Goal: Task Accomplishment & Management: Complete application form

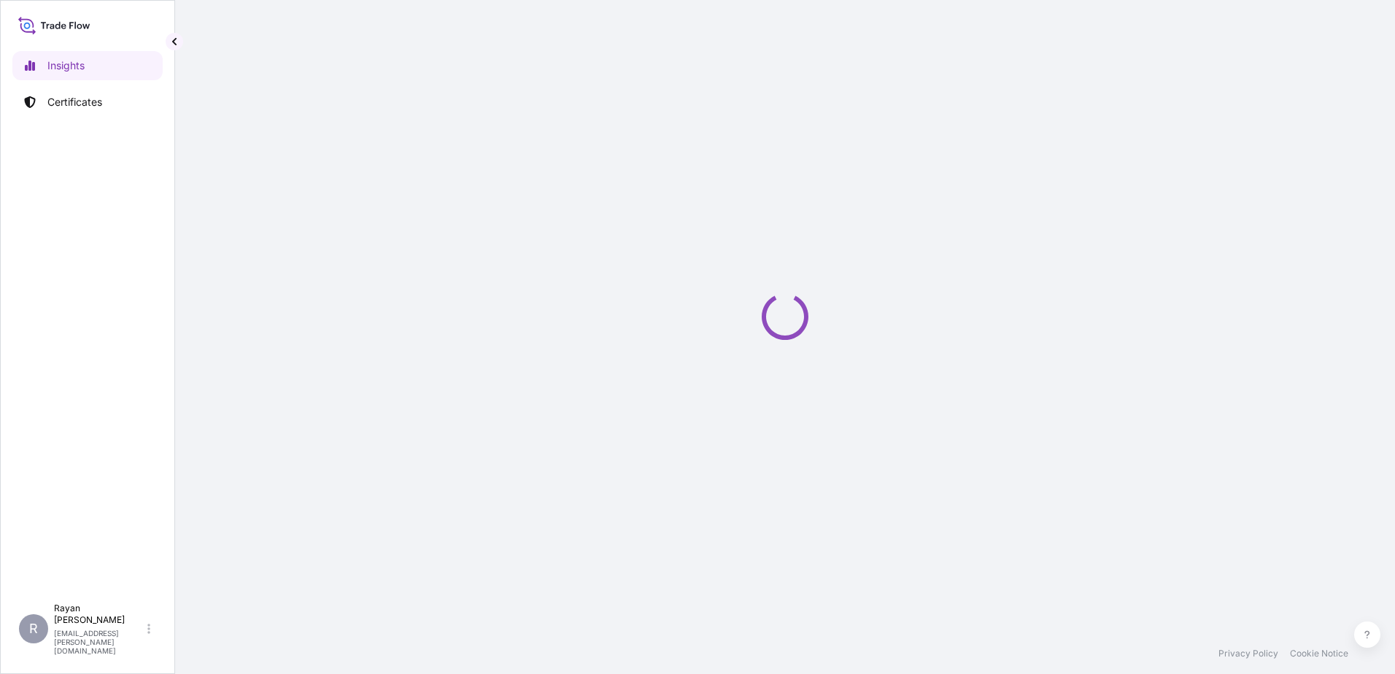
select select "2025"
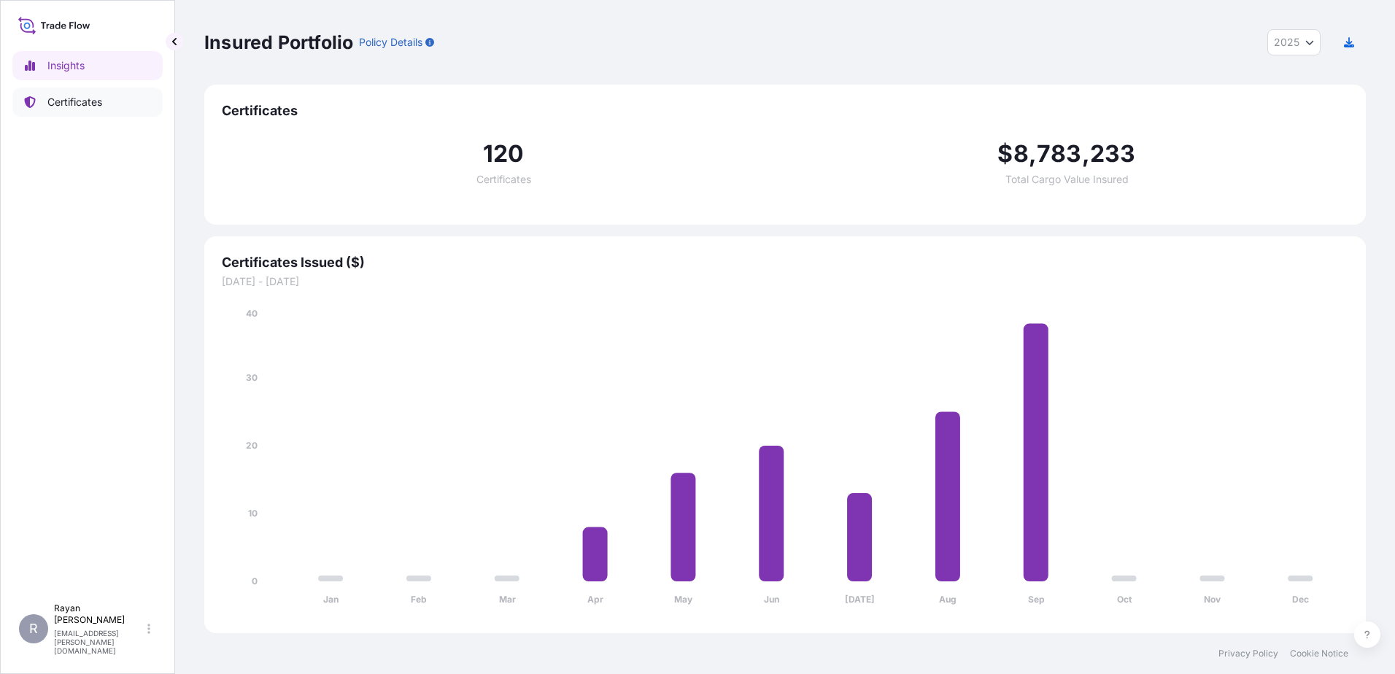
click at [109, 102] on link "Certificates" at bounding box center [87, 102] width 150 height 29
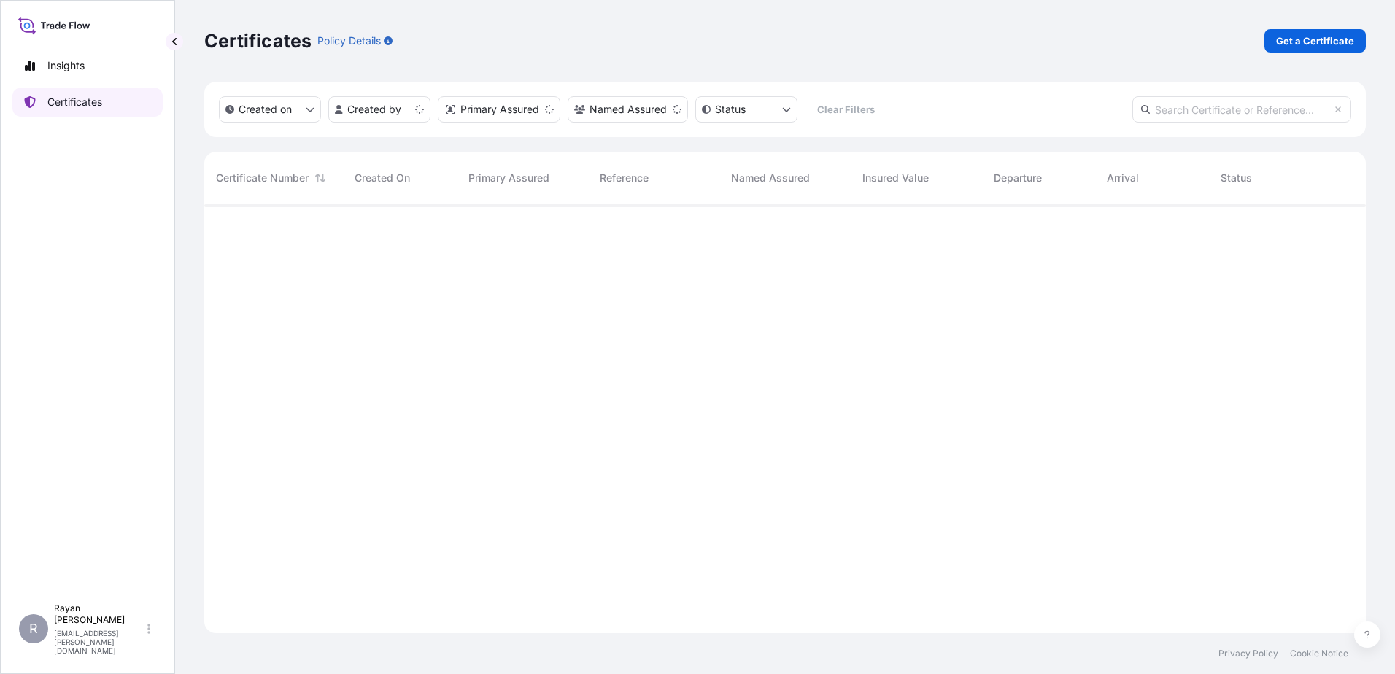
scroll to position [426, 1151]
click at [1312, 32] on link "Get a Certificate" at bounding box center [1315, 40] width 101 height 23
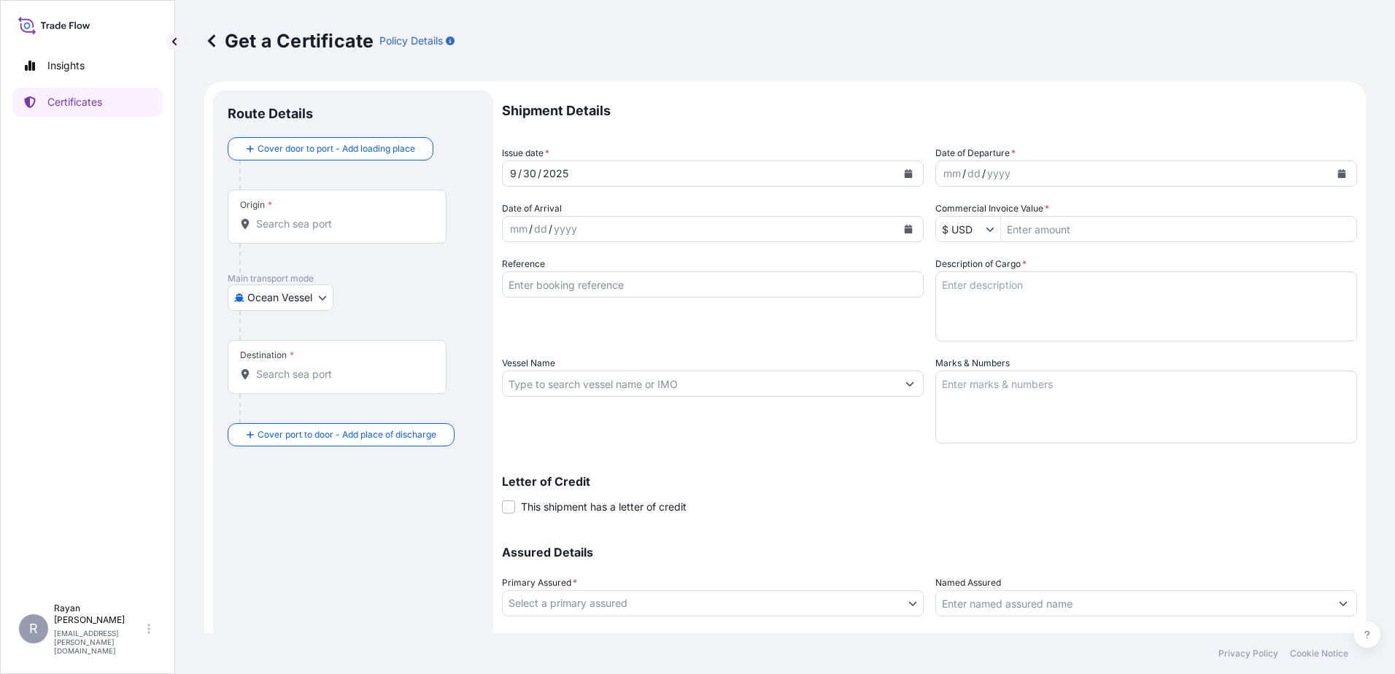
click at [307, 289] on body "Insights Certificates R [PERSON_NAME] [EMAIL_ADDRESS][PERSON_NAME][DOMAIN_NAME]…" at bounding box center [697, 337] width 1395 height 674
click at [281, 335] on div "Air" at bounding box center [282, 336] width 96 height 26
select select "Air"
click at [264, 220] on div "Origin *" at bounding box center [337, 223] width 219 height 54
click at [264, 223] on input "Origin *" at bounding box center [342, 230] width 172 height 15
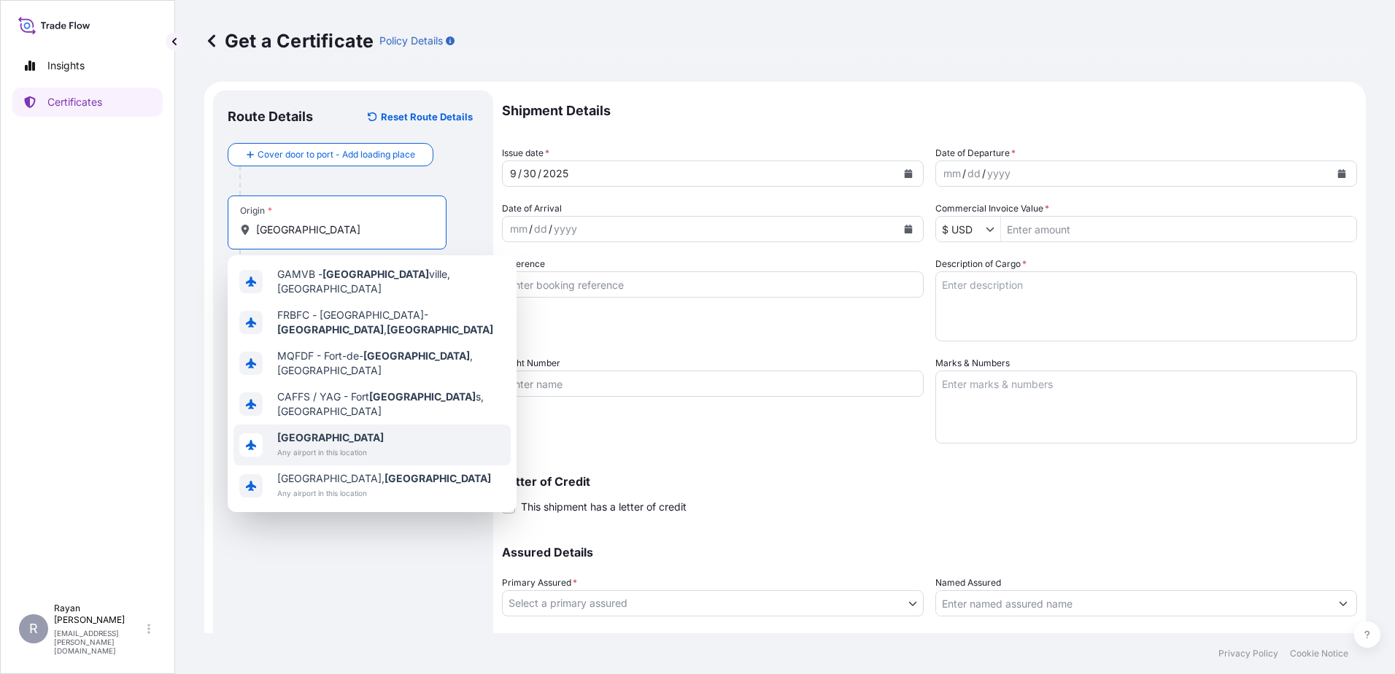
click at [366, 445] on span "Any airport in this location" at bounding box center [330, 452] width 107 height 15
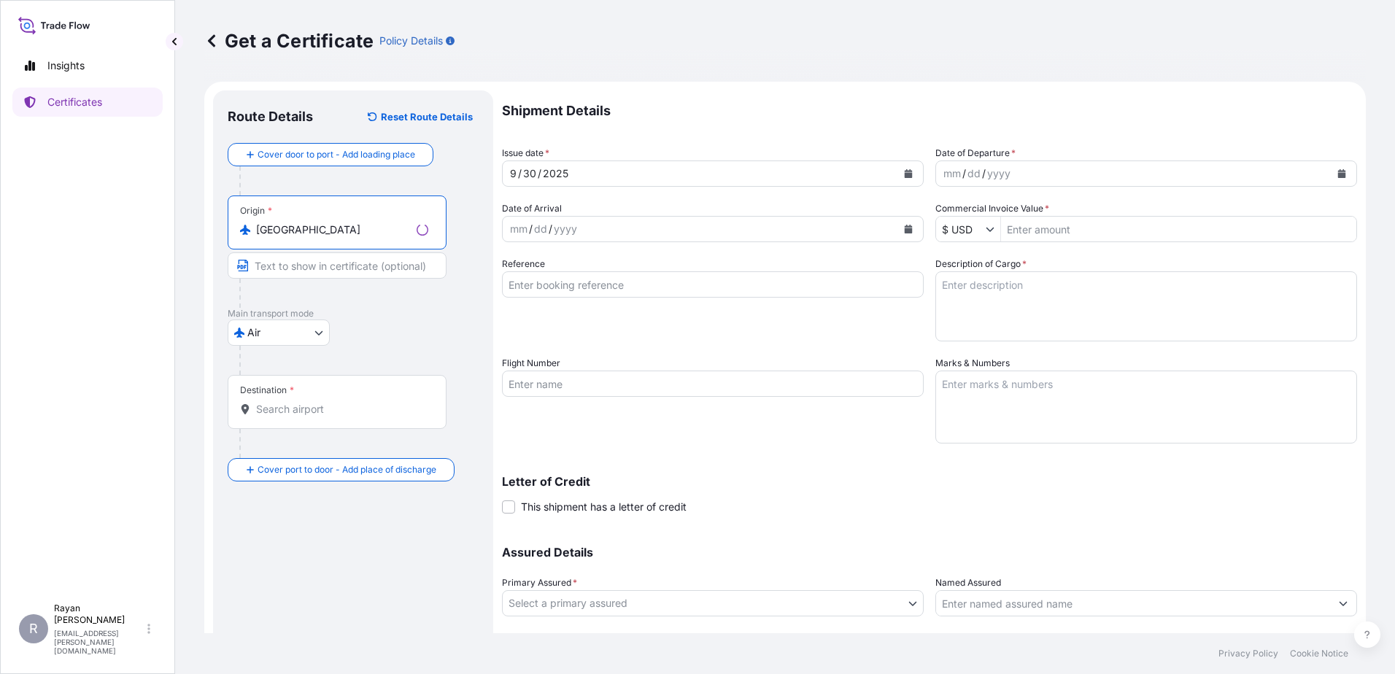
type input "[GEOGRAPHIC_DATA]"
click at [317, 406] on input "Destination *" at bounding box center [342, 409] width 172 height 15
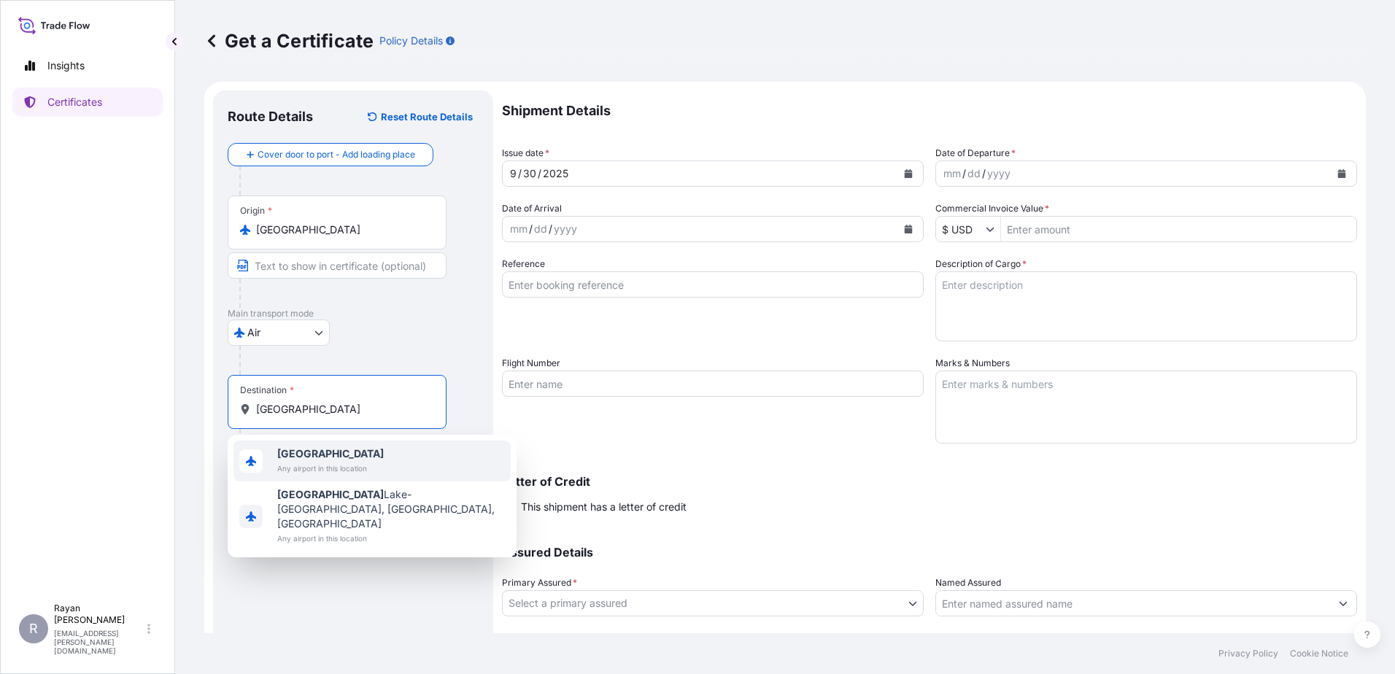
click at [361, 449] on span "[GEOGRAPHIC_DATA]" at bounding box center [330, 454] width 107 height 15
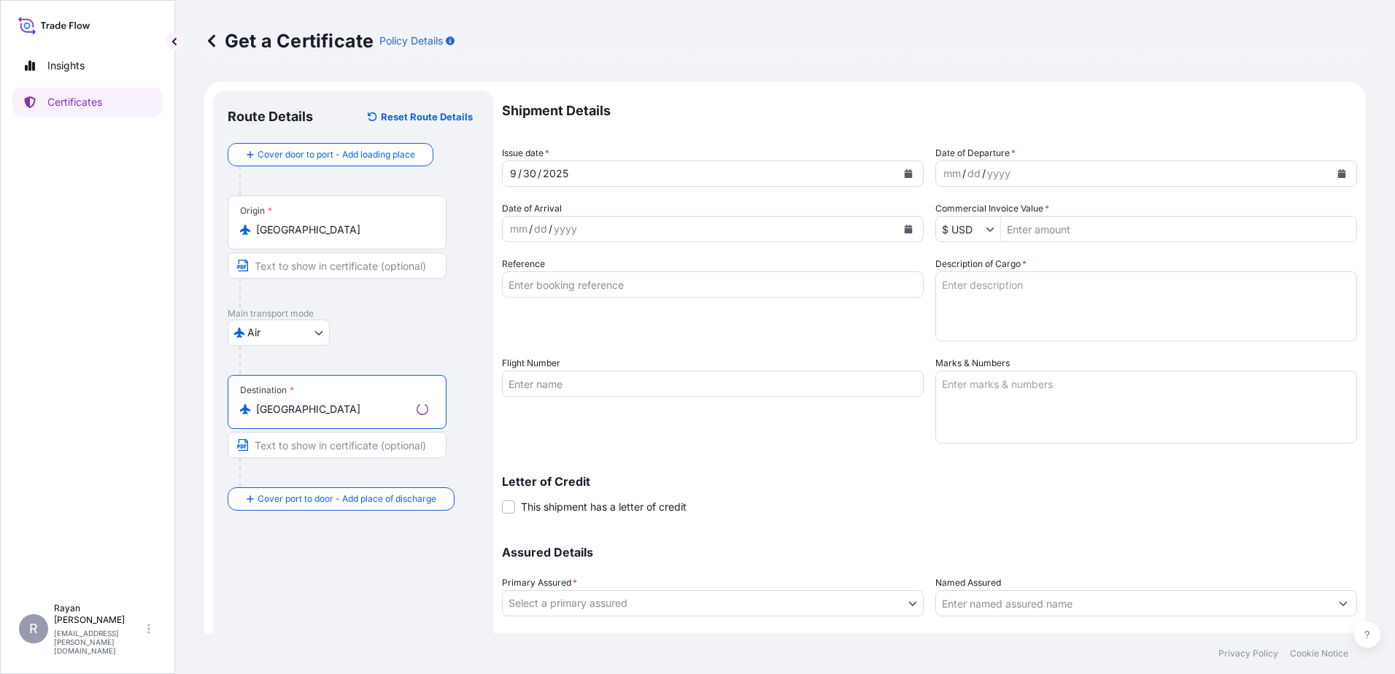
type input "[GEOGRAPHIC_DATA]"
click at [441, 339] on div "Air Air Exhibition Road [GEOGRAPHIC_DATA]" at bounding box center [353, 333] width 251 height 26
click at [1338, 175] on button "Calendar" at bounding box center [1341, 173] width 23 height 23
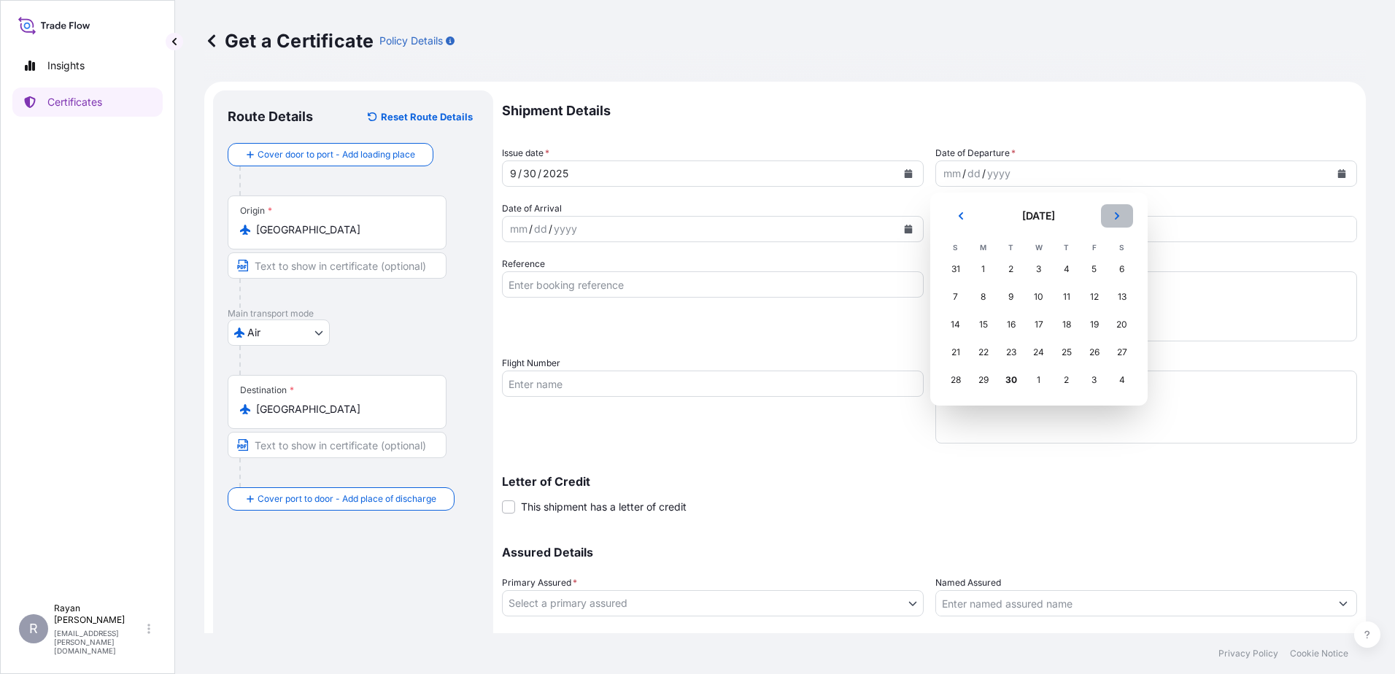
click at [1118, 221] on button "Next" at bounding box center [1117, 215] width 32 height 23
click at [1094, 273] on div "3" at bounding box center [1095, 269] width 26 height 26
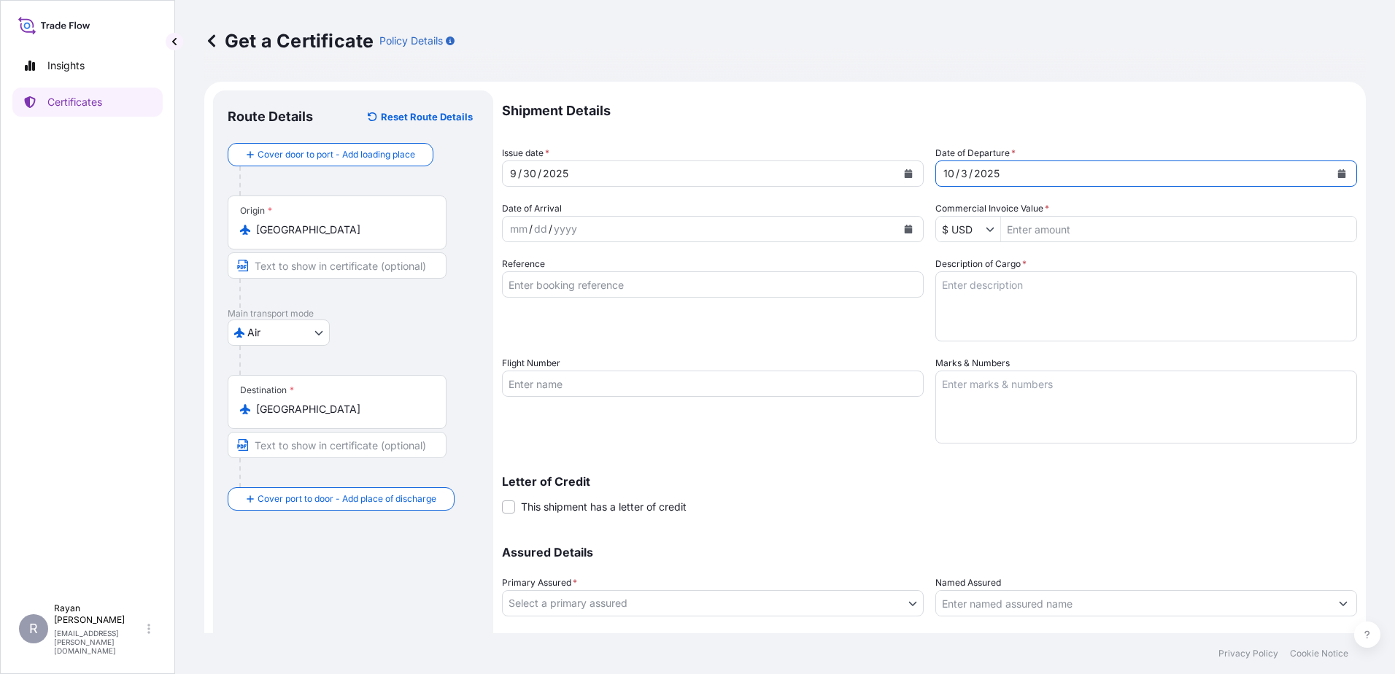
click at [1054, 236] on input "Commercial Invoice Value *" at bounding box center [1178, 229] width 355 height 26
type input "4,369.4"
click at [1059, 249] on div "Shipment Details Issue date * [DATE] Date of Departure * [DATE] Date of Arrival…" at bounding box center [929, 382] width 855 height 585
click at [987, 308] on textarea "Description of Cargo *" at bounding box center [1147, 306] width 422 height 70
paste textarea "Medical Supplies (diagnostics consumables & reagents)"
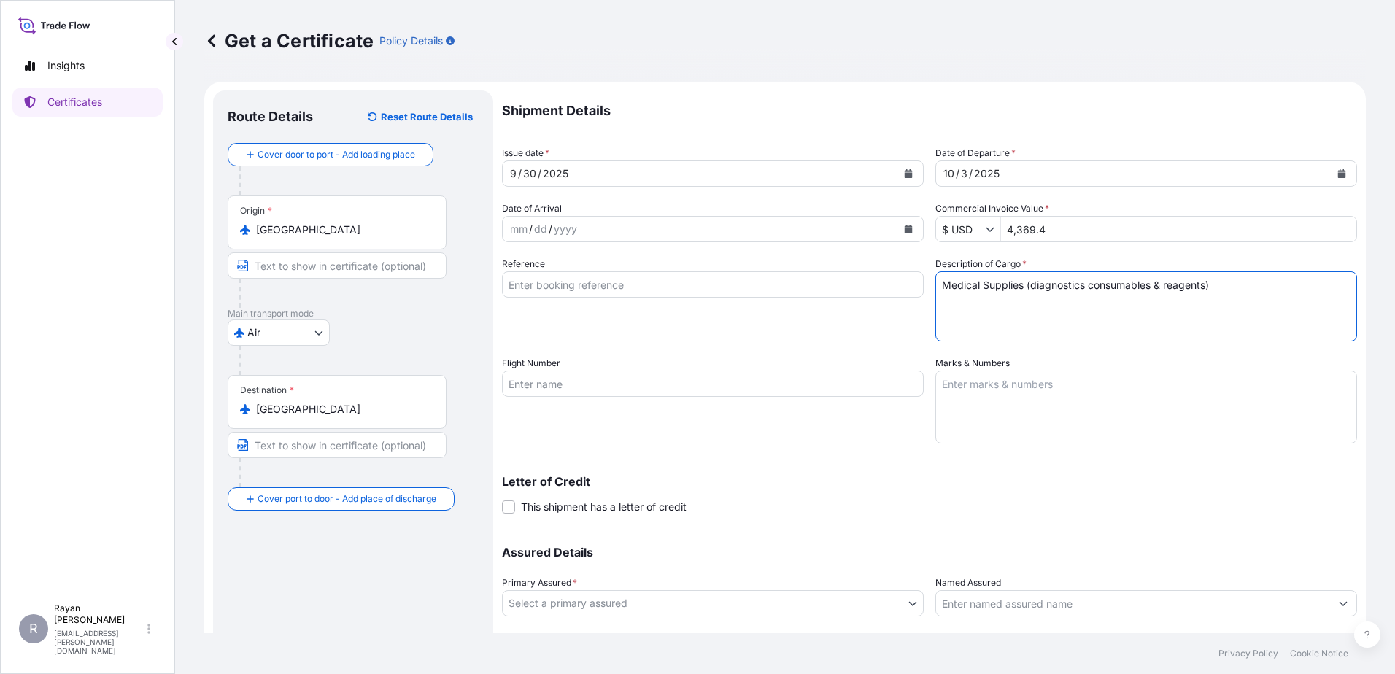
type textarea "Medical Supplies (diagnostics consumables & reagents)"
click at [682, 282] on input "Reference" at bounding box center [713, 284] width 422 height 26
paste input "0822441335"
type input "0822441335"
click at [686, 319] on div "Reference 0822441335" at bounding box center [713, 299] width 422 height 85
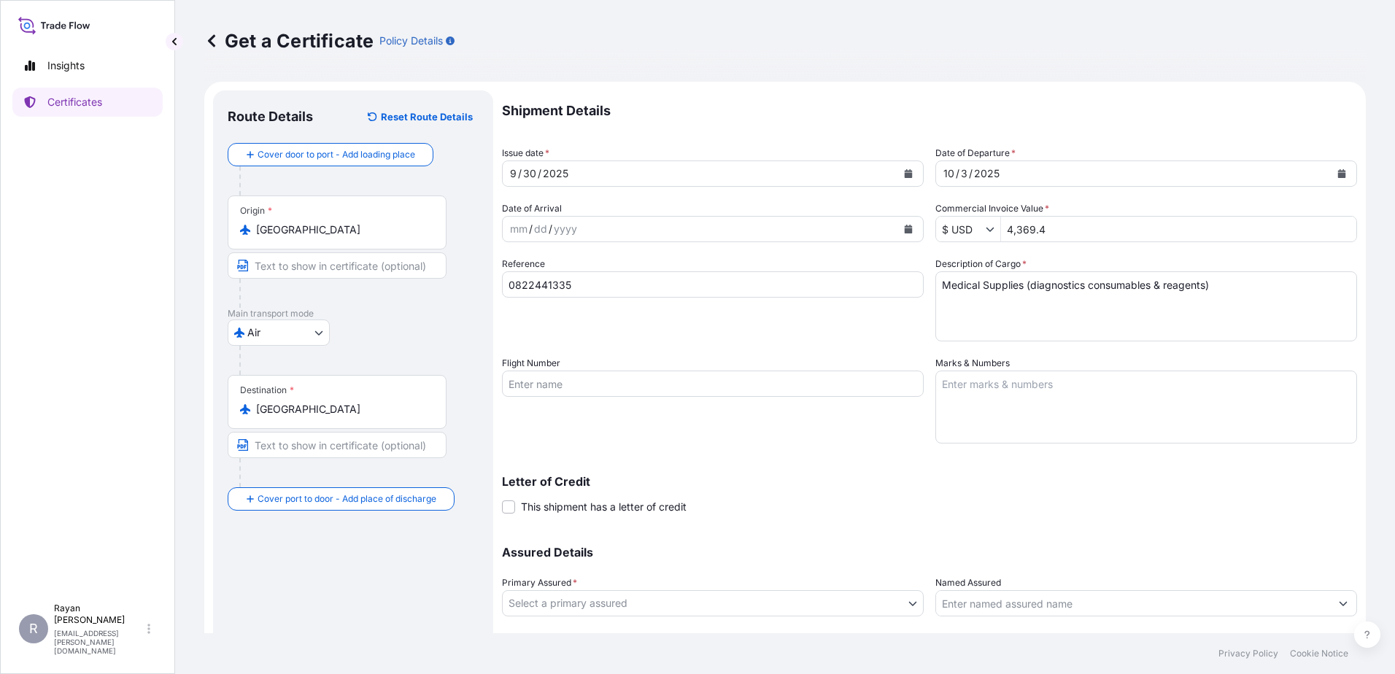
click at [616, 503] on span "This shipment has a letter of credit" at bounding box center [604, 507] width 166 height 15
click at [502, 499] on input "This shipment has a letter of credit" at bounding box center [502, 499] width 0 height 0
click at [718, 590] on textarea "Letter of credit *" at bounding box center [929, 576] width 855 height 70
paste textarea "THE EGYPTIAN AUTHORITY FOR UNIFIED PROCUREMENT, MEDICAL SUPPLY AND MEDICAL TECH…"
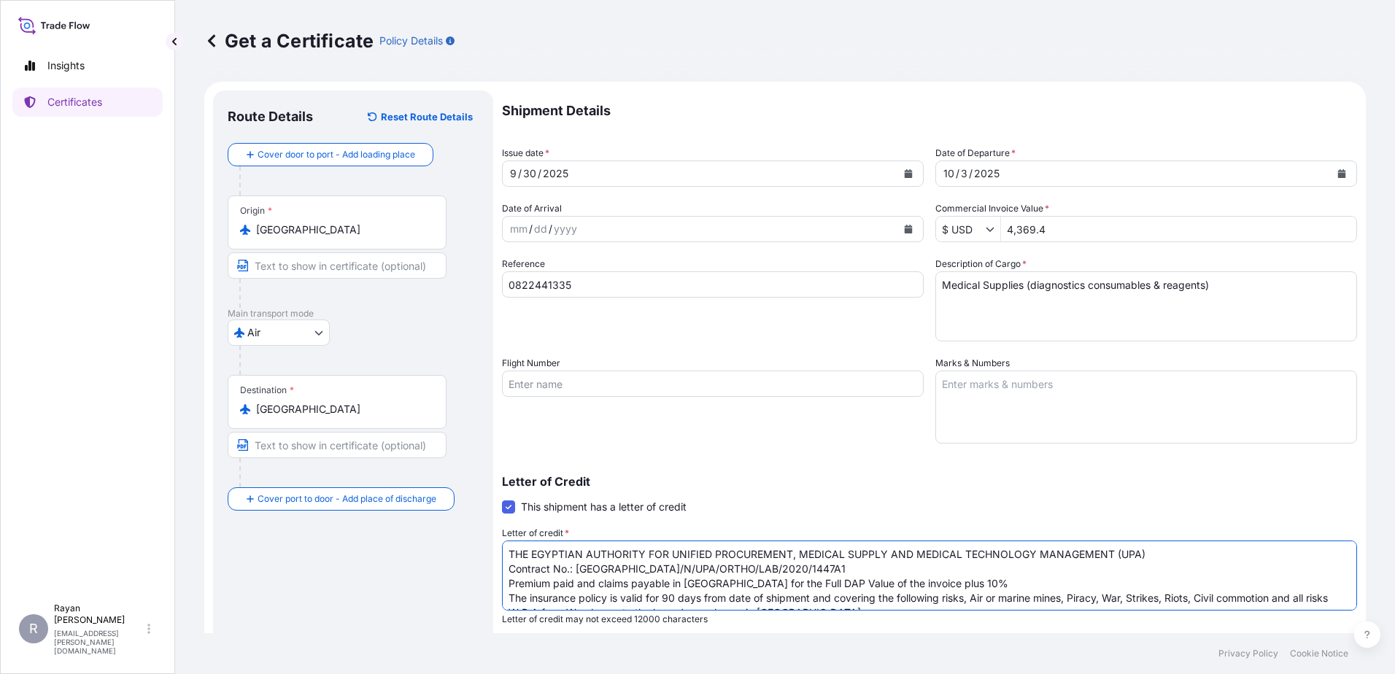
scroll to position [111, 0]
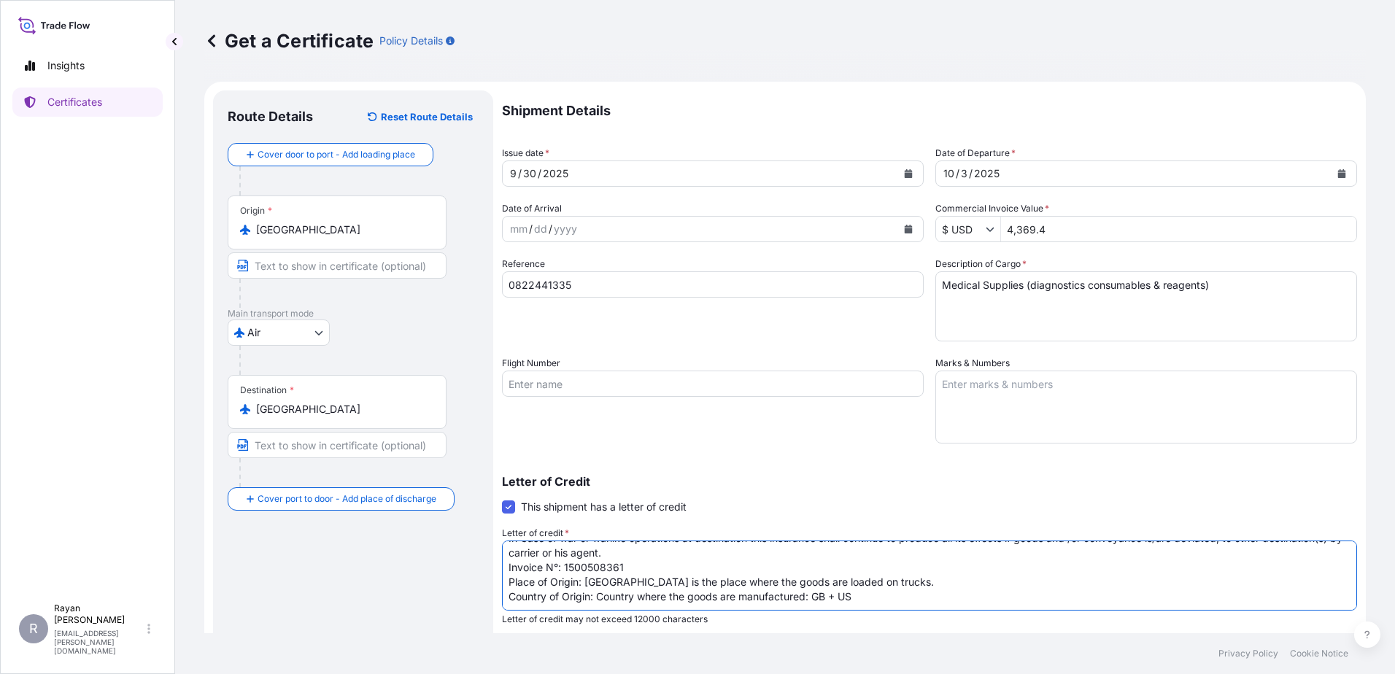
type textarea "THE EGYPTIAN AUTHORITY FOR UNIFIED PROCUREMENT, MEDICAL SUPPLY AND MEDICAL TECH…"
click at [786, 490] on div "Letter of Credit This shipment has a letter of credit Letter of credit * THE EG…" at bounding box center [929, 551] width 855 height 150
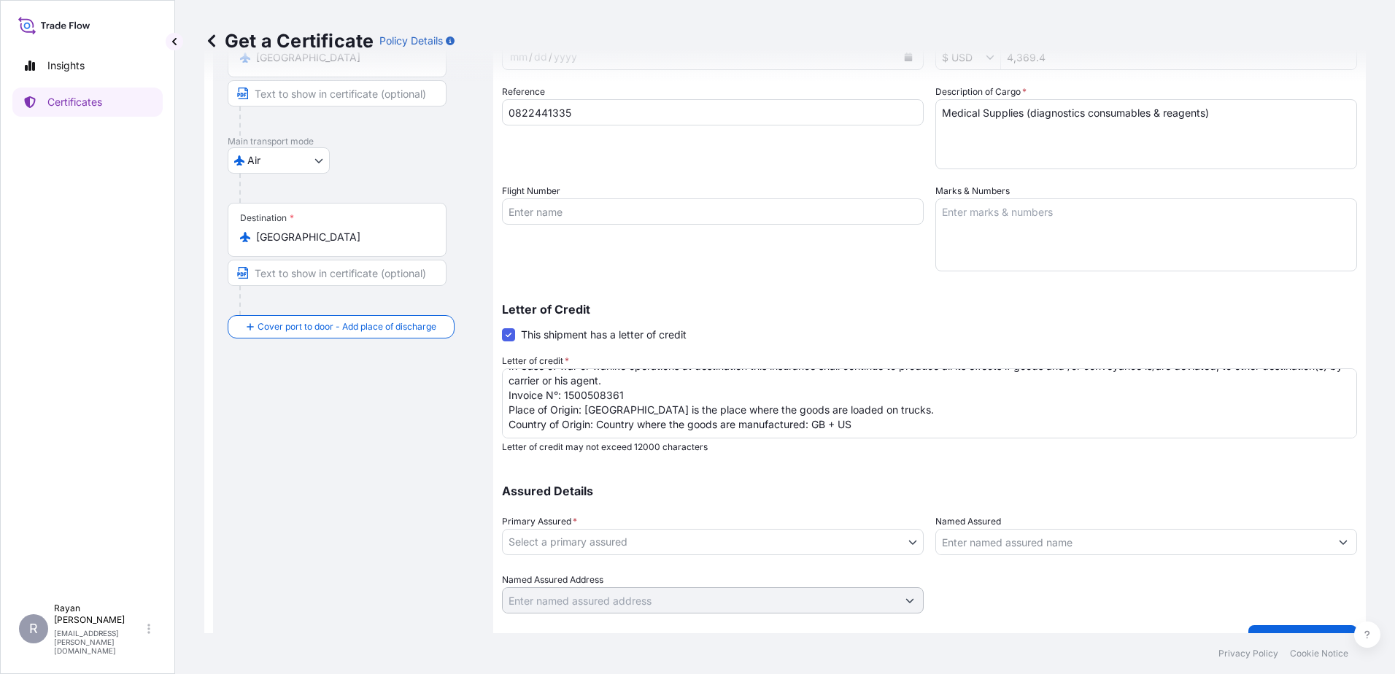
scroll to position [202, 0]
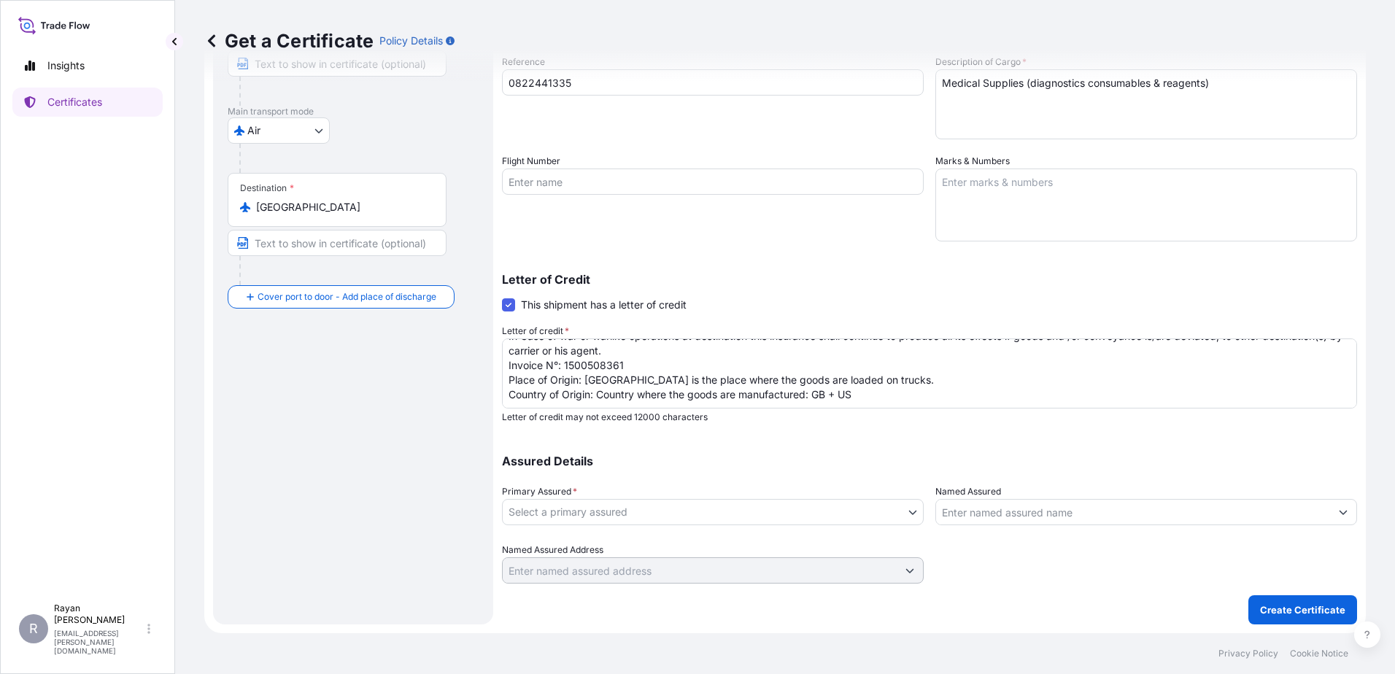
click at [817, 523] on body "Insights Certificates R [PERSON_NAME] [EMAIL_ADDRESS][PERSON_NAME][DOMAIN_NAME]…" at bounding box center [697, 337] width 1395 height 674
click at [727, 533] on div "QuidelOrtho Corporation" at bounding box center [710, 550] width 417 height 38
click at [728, 540] on div "QuidelOrtho Corporation" at bounding box center [710, 550] width 405 height 26
select select "31549"
click at [928, 508] on div "Assured Details Primary Assured * QuidelOrtho Corporation QuidelOrtho Corporati…" at bounding box center [929, 511] width 855 height 146
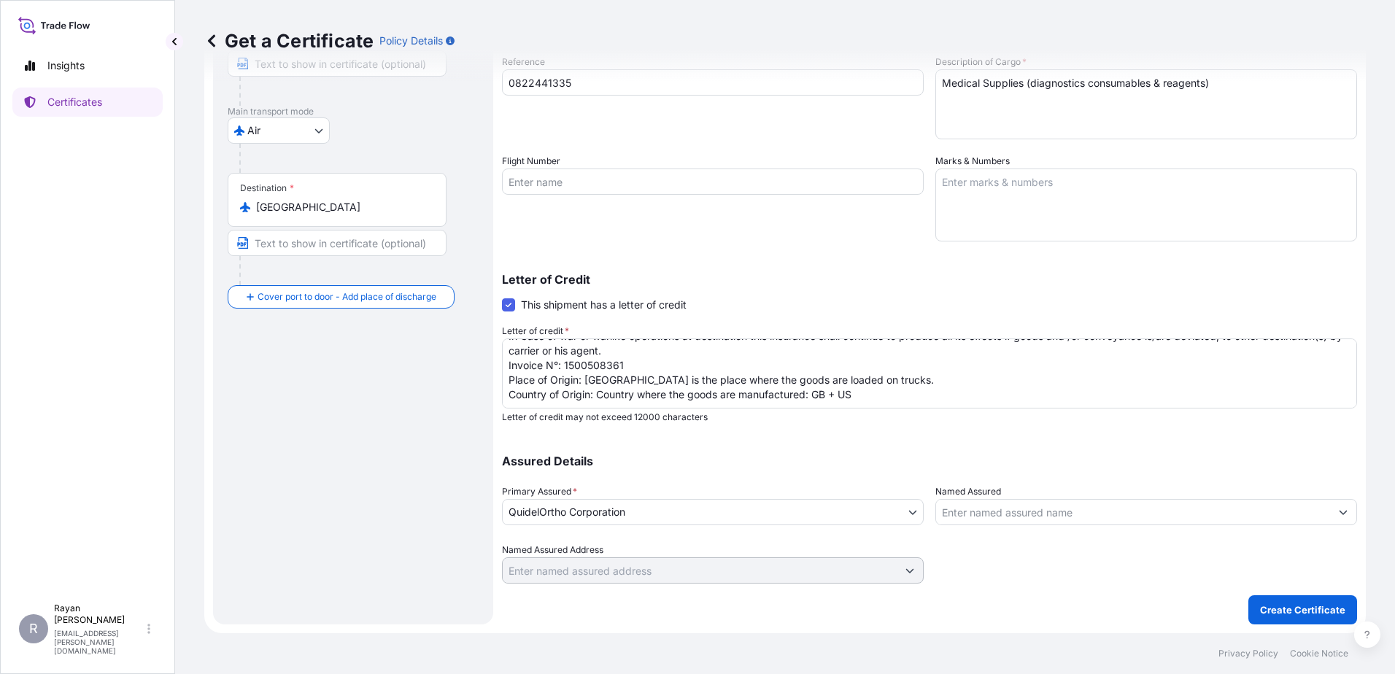
click at [982, 512] on input "Named Assured" at bounding box center [1133, 512] width 394 height 26
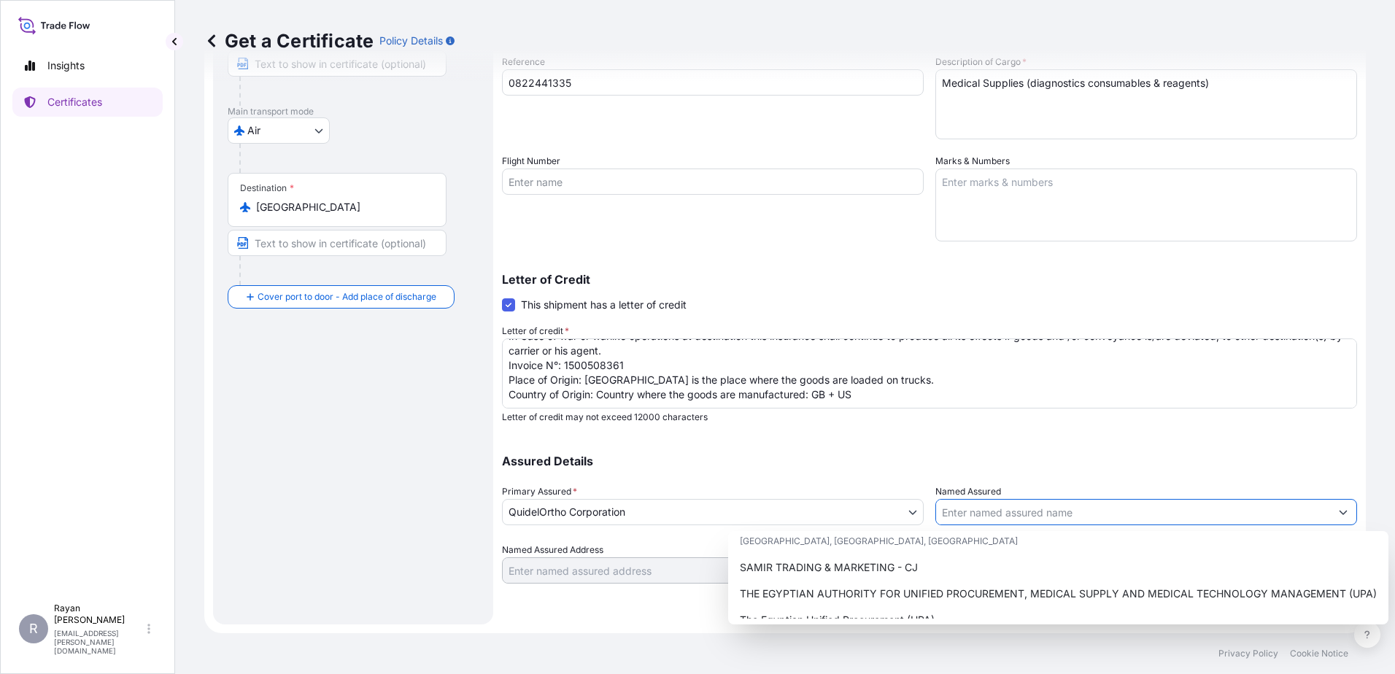
scroll to position [362, 0]
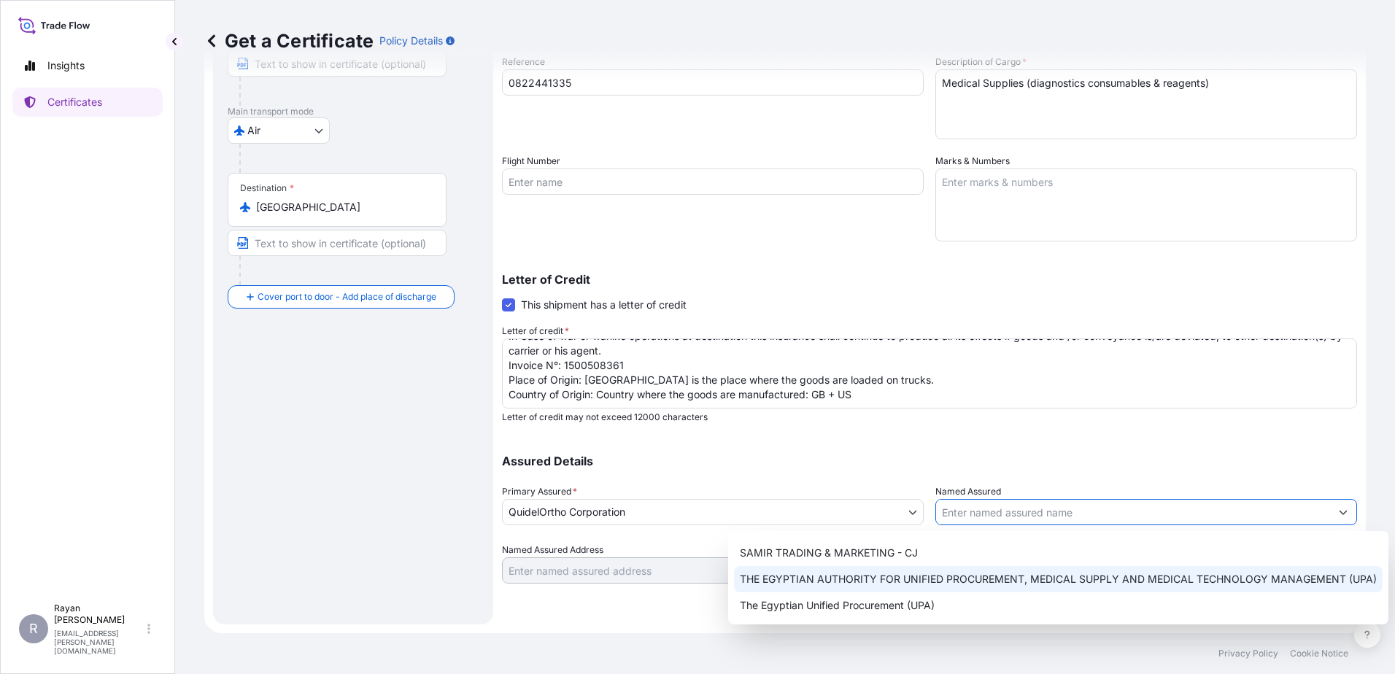
click at [987, 587] on div "THE EGYPTIAN AUTHORITY FOR UNIFIED PROCUREMENT, MEDICAL SUPPLY AND MEDICAL TECH…" at bounding box center [1058, 579] width 649 height 26
type input "THE EGYPTIAN AUTHORITY FOR UNIFIED PROCUREMENT, MEDICAL SUPPLY AND MEDICAL TECH…"
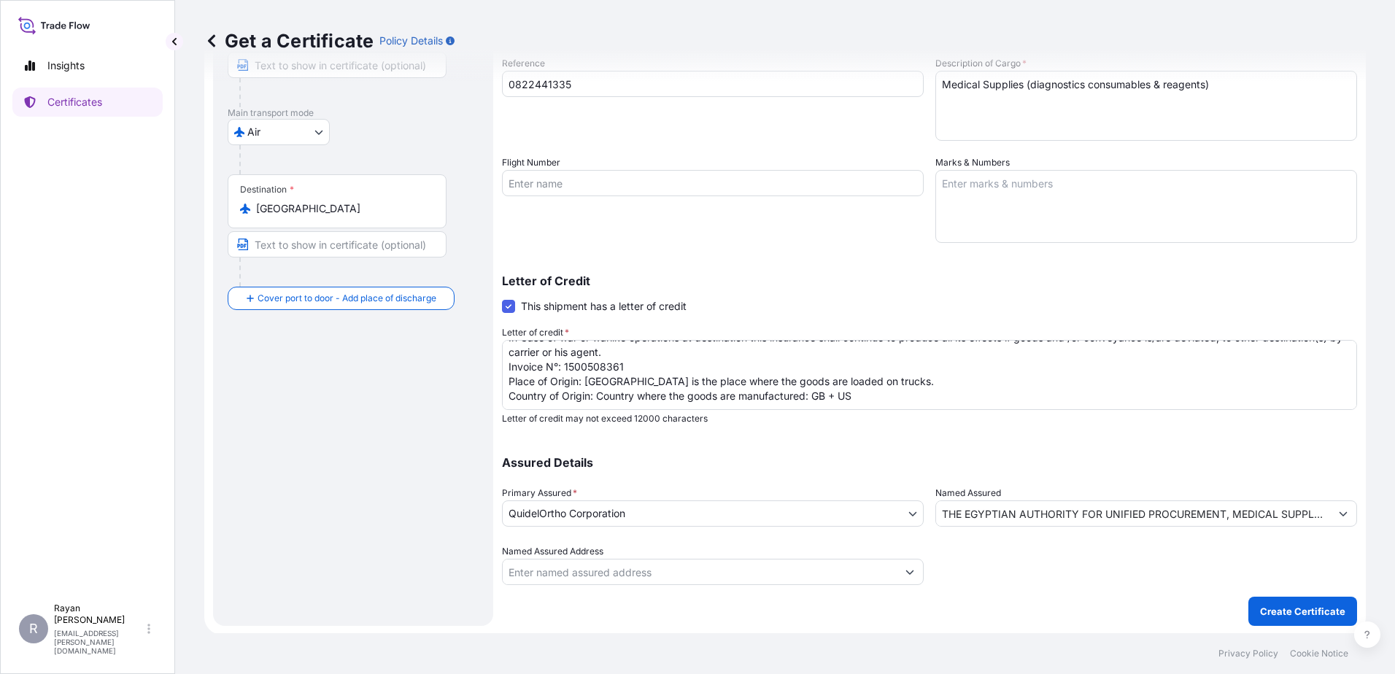
scroll to position [202, 0]
click at [1277, 602] on button "Create Certificate" at bounding box center [1303, 609] width 109 height 29
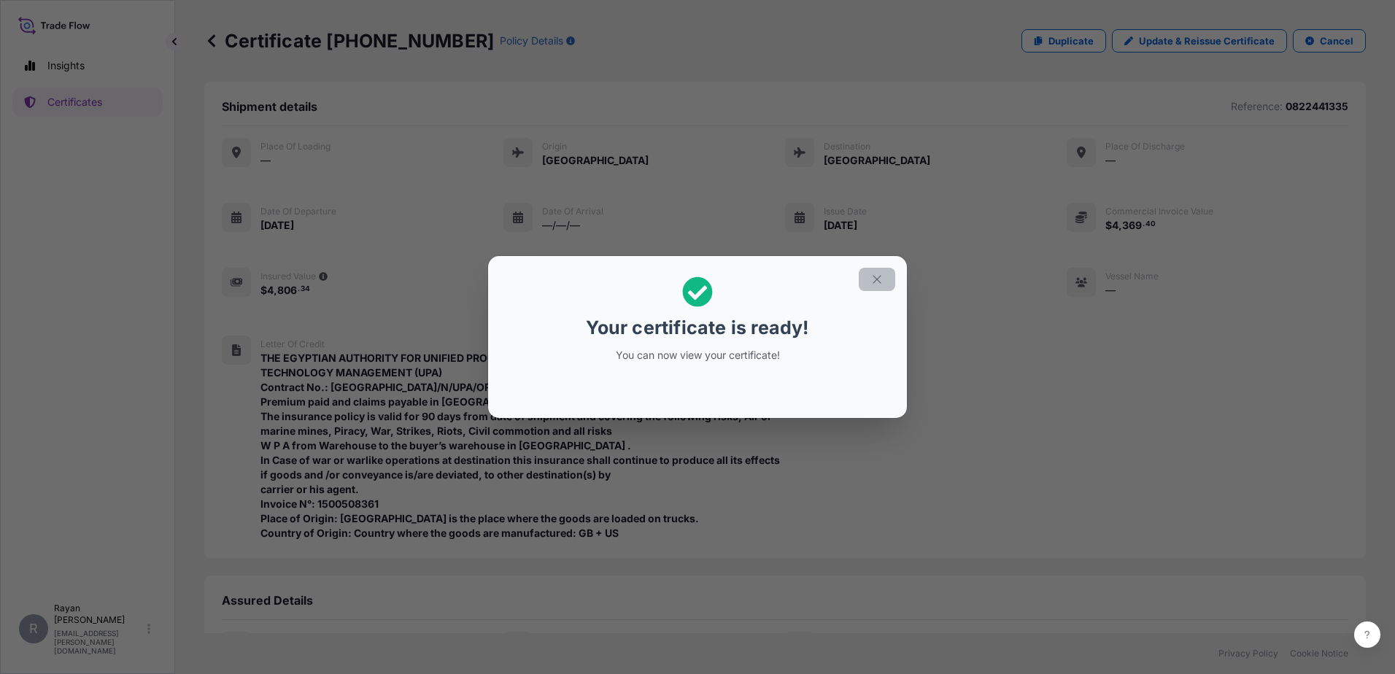
click at [874, 282] on icon "button" at bounding box center [877, 279] width 8 height 8
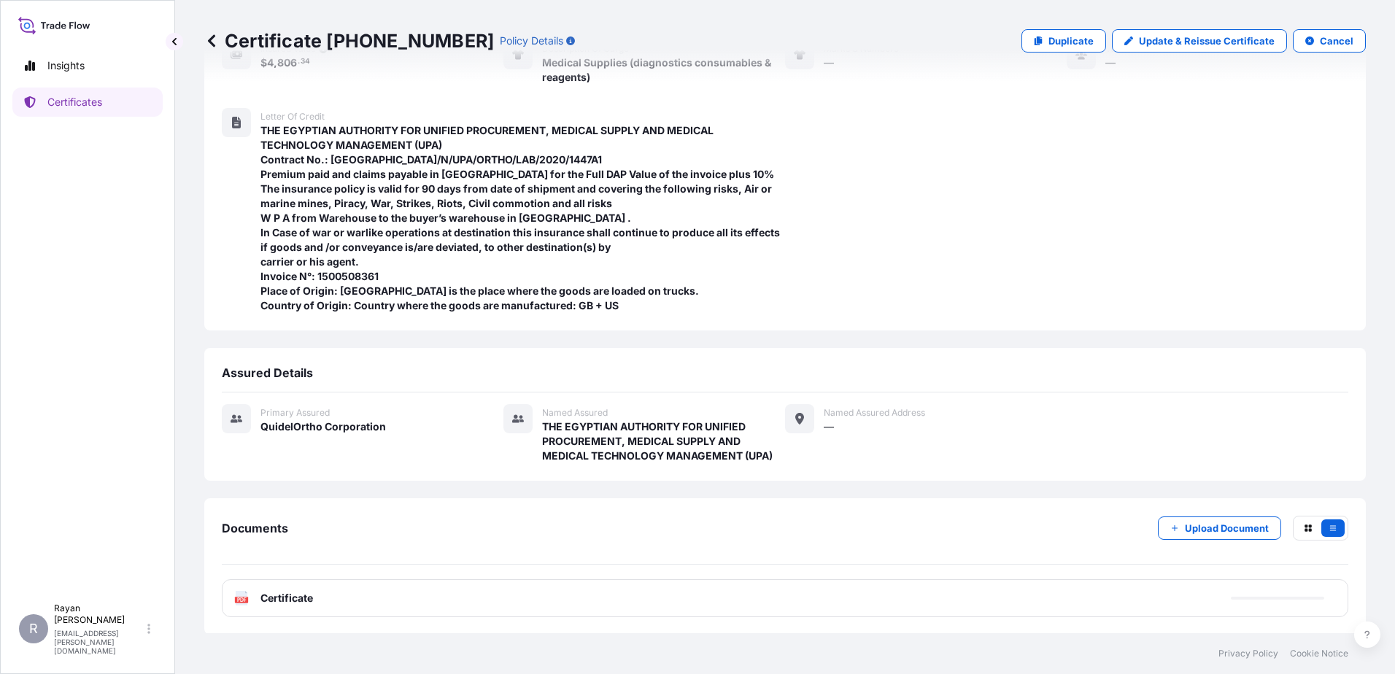
scroll to position [229, 0]
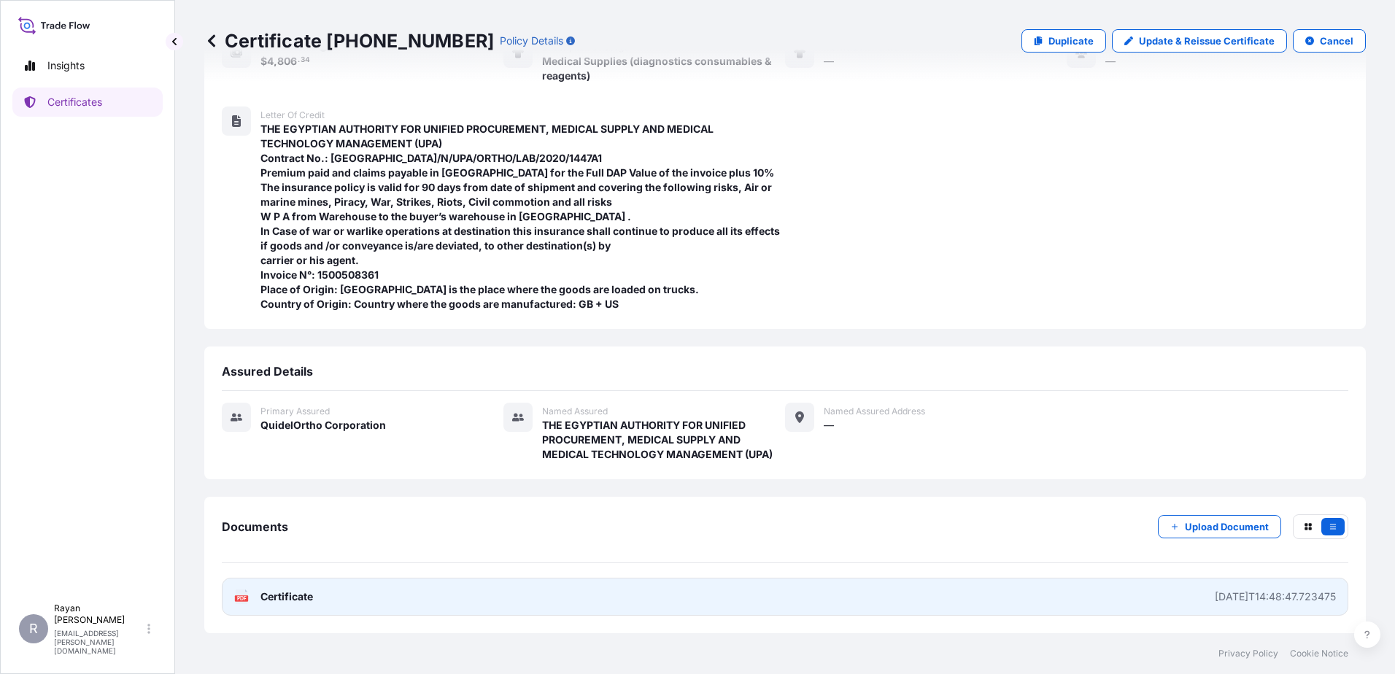
click at [310, 594] on span "Certificate" at bounding box center [287, 597] width 53 height 15
